Goal: Find specific fact: Find specific fact

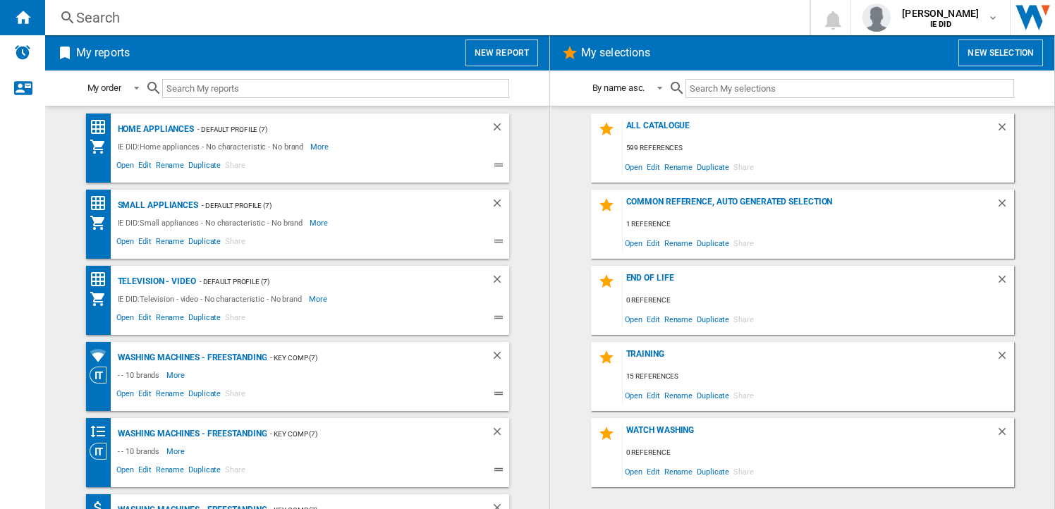
click at [340, 21] on div "Search" at bounding box center [424, 18] width 697 height 20
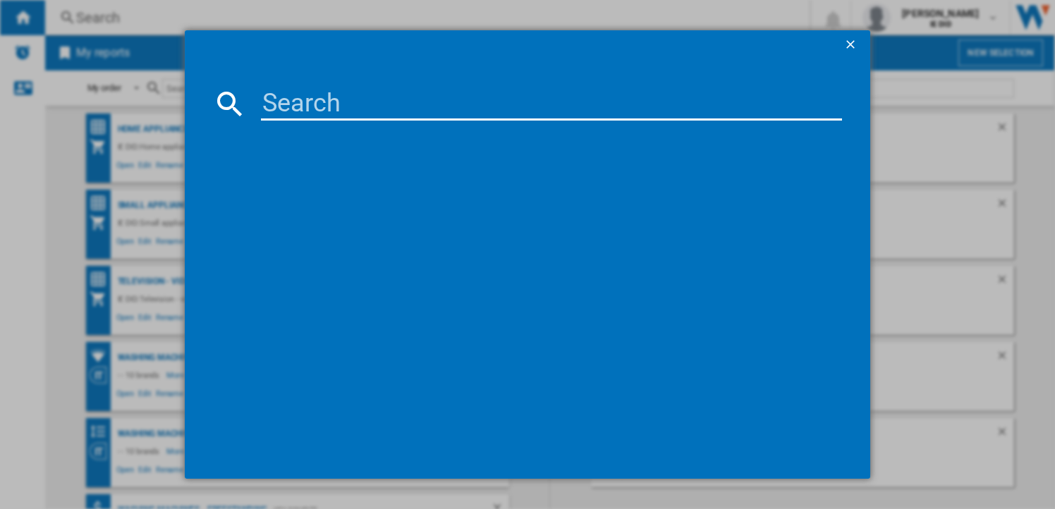
click at [301, 99] on input at bounding box center [551, 104] width 581 height 34
paste input "K43S38BP.UKA"
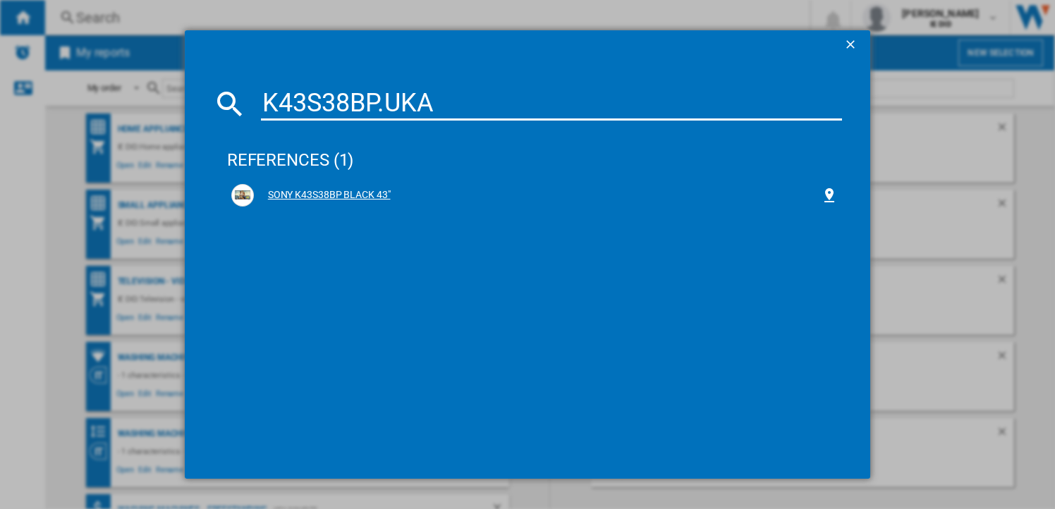
type input "K43S38BP.UKA"
click at [305, 192] on div "SONY K43S38BP BLACK 43"" at bounding box center [537, 195] width 567 height 14
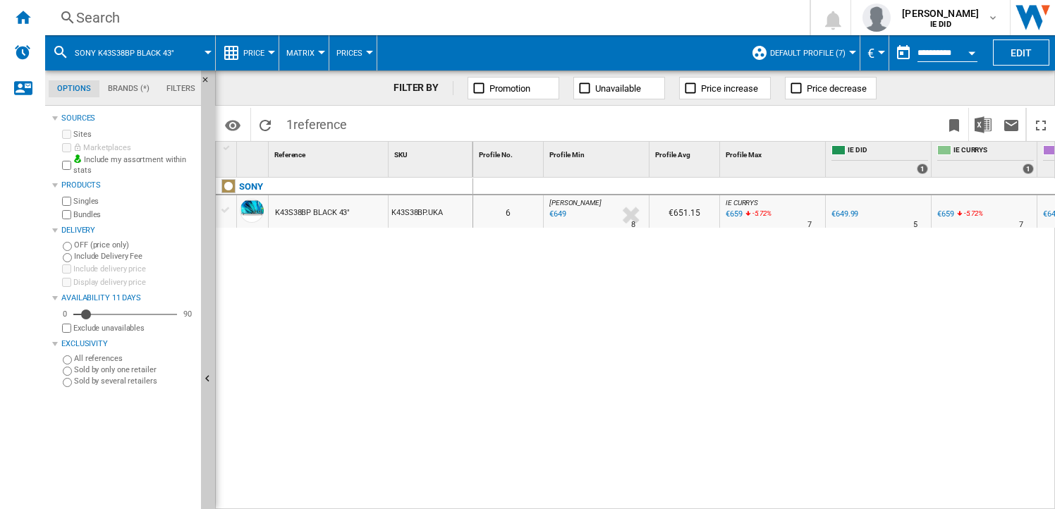
click at [553, 214] on div "€649" at bounding box center [556, 214] width 19 height 14
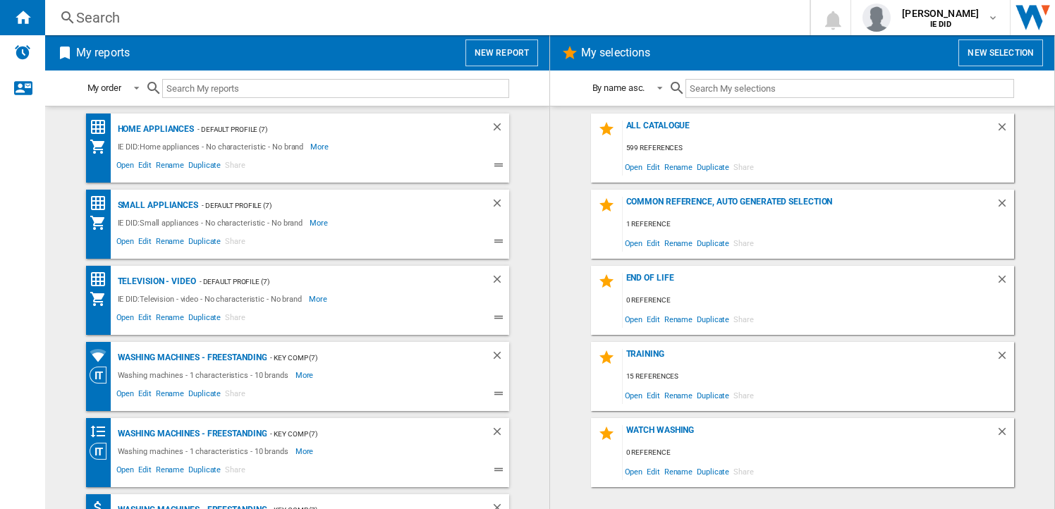
click at [186, 13] on div "Search" at bounding box center [424, 18] width 697 height 20
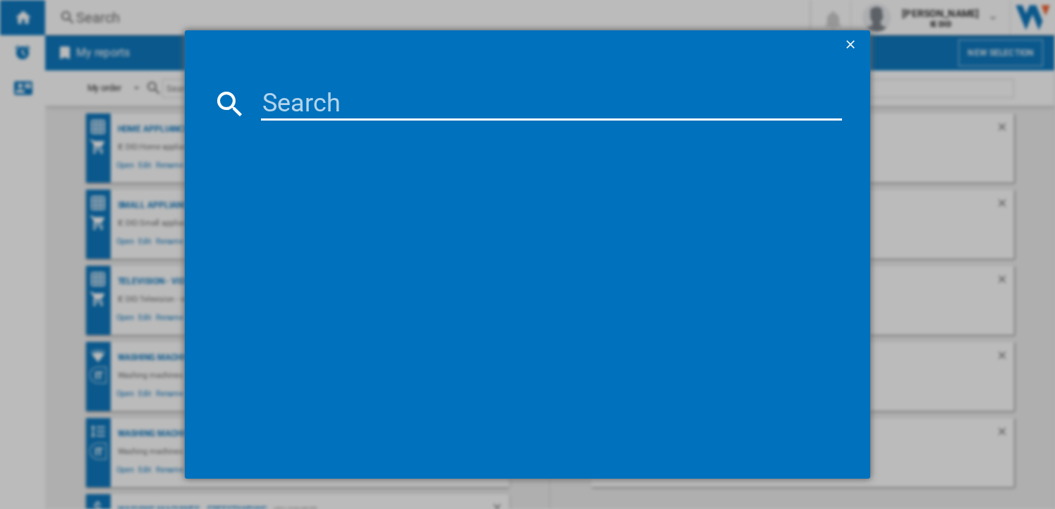
click at [276, 104] on input at bounding box center [551, 104] width 581 height 34
paste input "KBOC3001.Y"
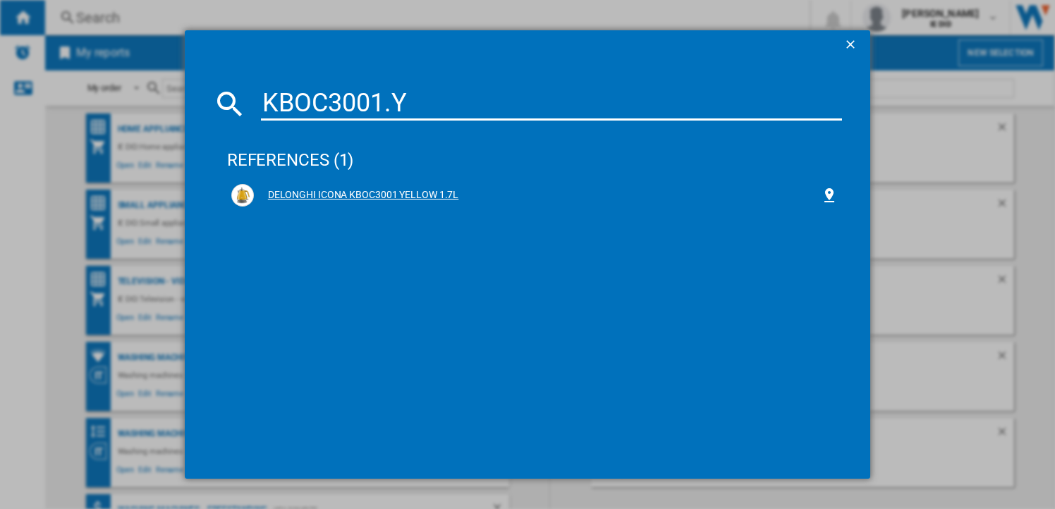
type input "KBOC3001.Y"
click at [347, 195] on div "DELONGHI ICONA KBOC3001 YELLOW 1.7L" at bounding box center [537, 195] width 567 height 14
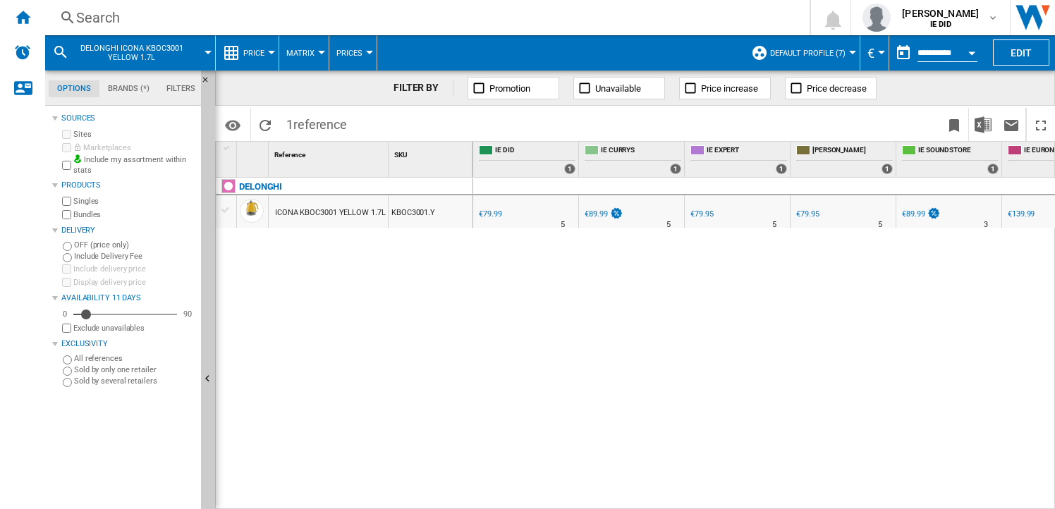
scroll to position [0, 387]
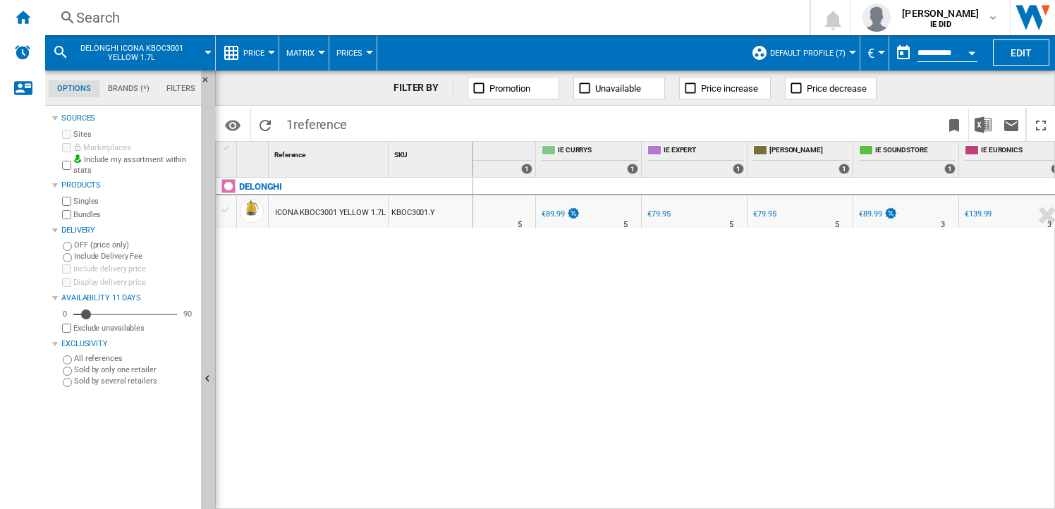
click at [973, 209] on div "€139.99" at bounding box center [977, 213] width 27 height 9
